Goal: Task Accomplishment & Management: Manage account settings

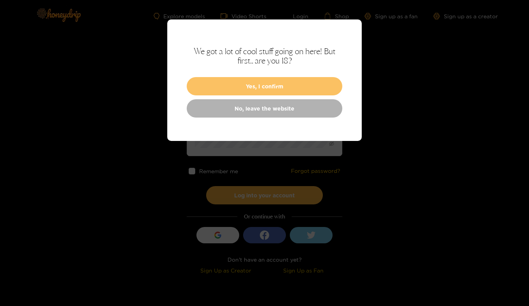
click at [264, 87] on button "Yes, I confirm" at bounding box center [265, 86] width 156 height 18
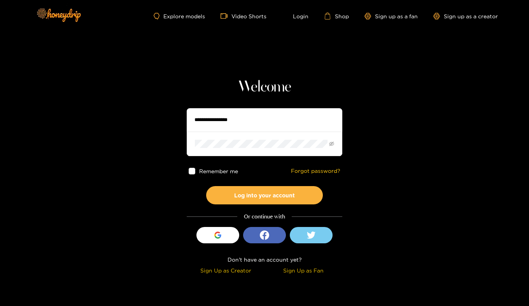
click at [247, 120] on input "text" at bounding box center [265, 119] width 156 height 23
type input "**********"
click at [247, 149] on span at bounding box center [265, 144] width 156 height 24
click at [206, 186] on button "Log into your account" at bounding box center [264, 195] width 117 height 18
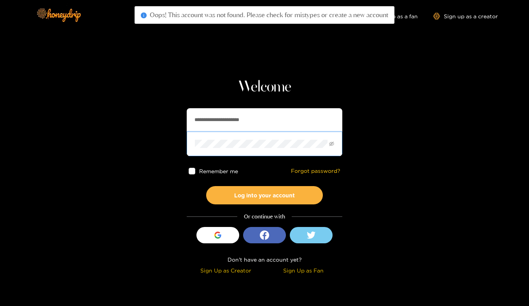
click at [206, 186] on button "Log into your account" at bounding box center [264, 195] width 117 height 18
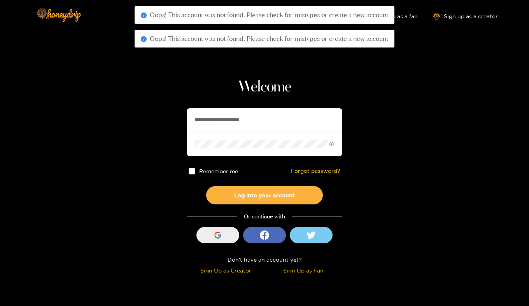
click at [211, 238] on div "button" at bounding box center [218, 235] width 15 height 15
